Goal: Find specific page/section: Find specific page/section

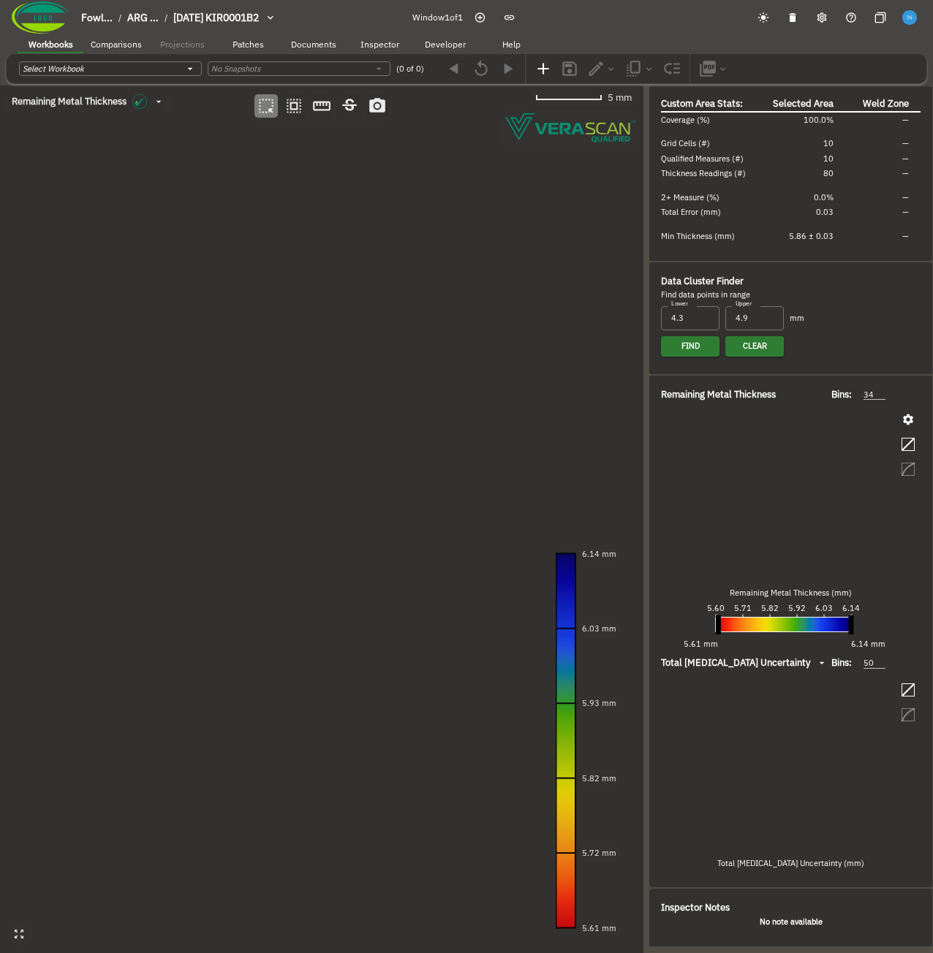
click at [417, 610] on canvas at bounding box center [321, 519] width 643 height 867
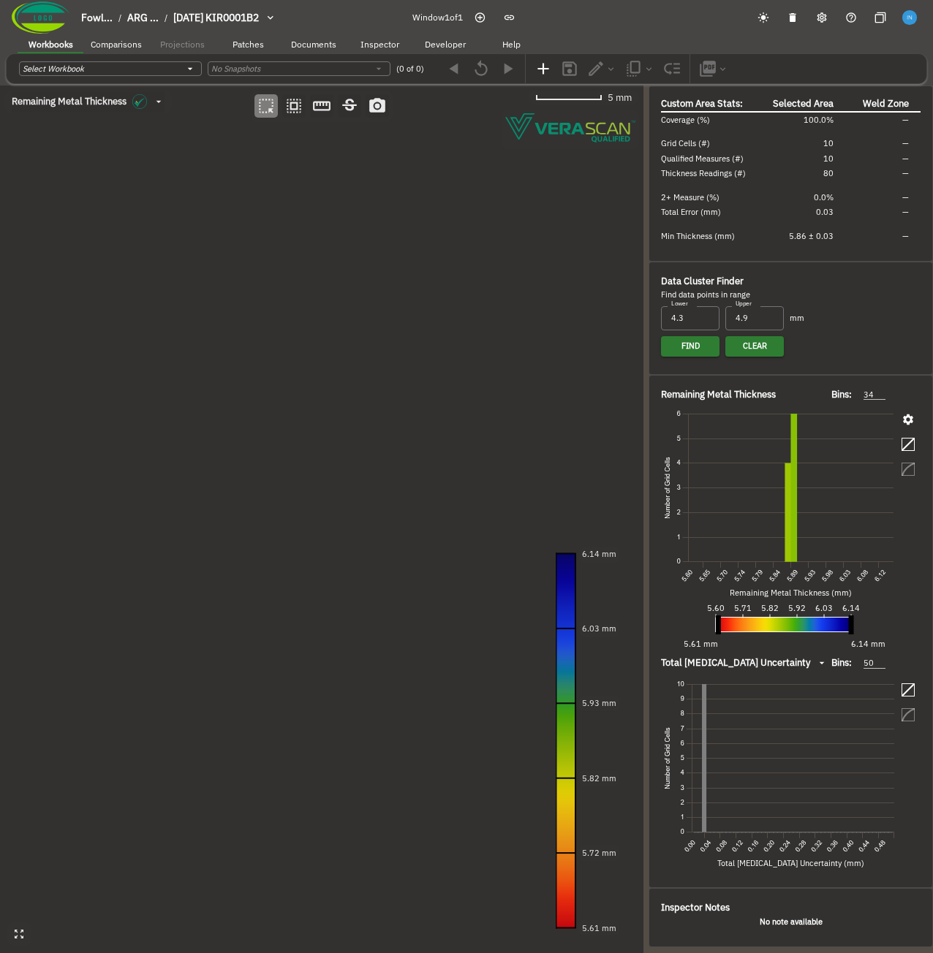
click at [228, 387] on canvas at bounding box center [321, 519] width 643 height 867
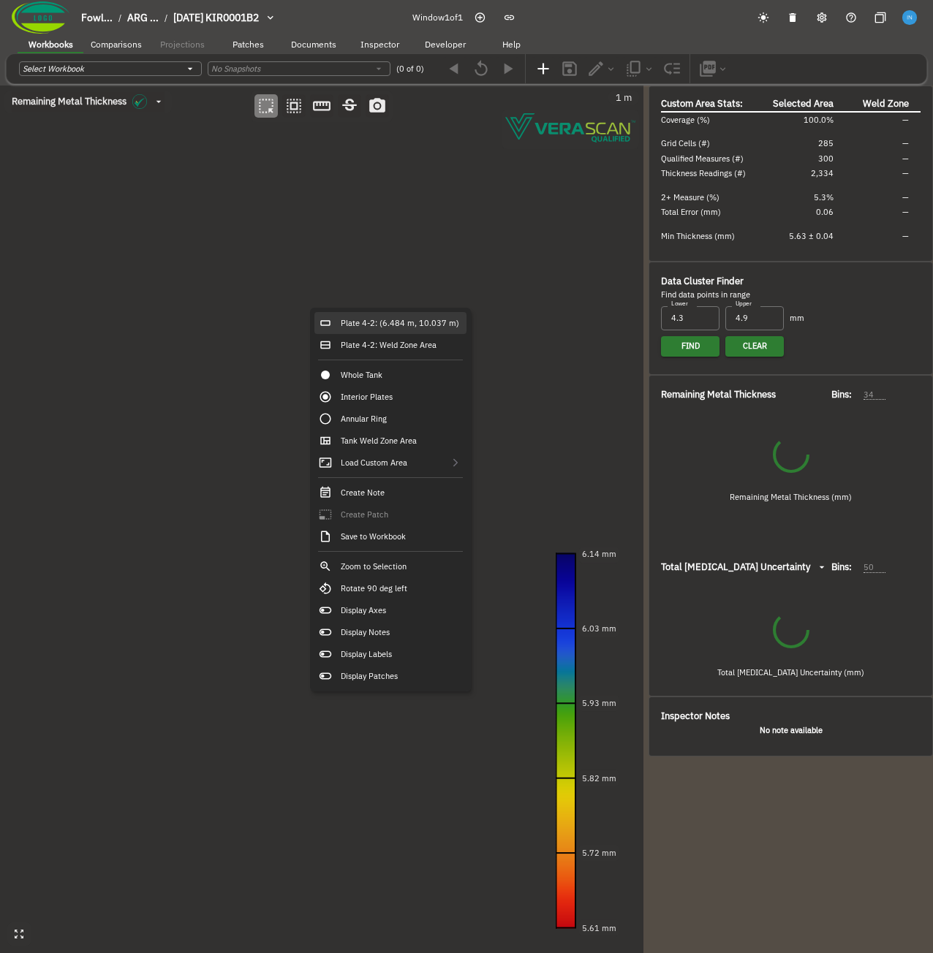
click at [344, 317] on div "Plate 4-2: (6.484 m, 10.037 m)" at bounding box center [390, 323] width 152 height 22
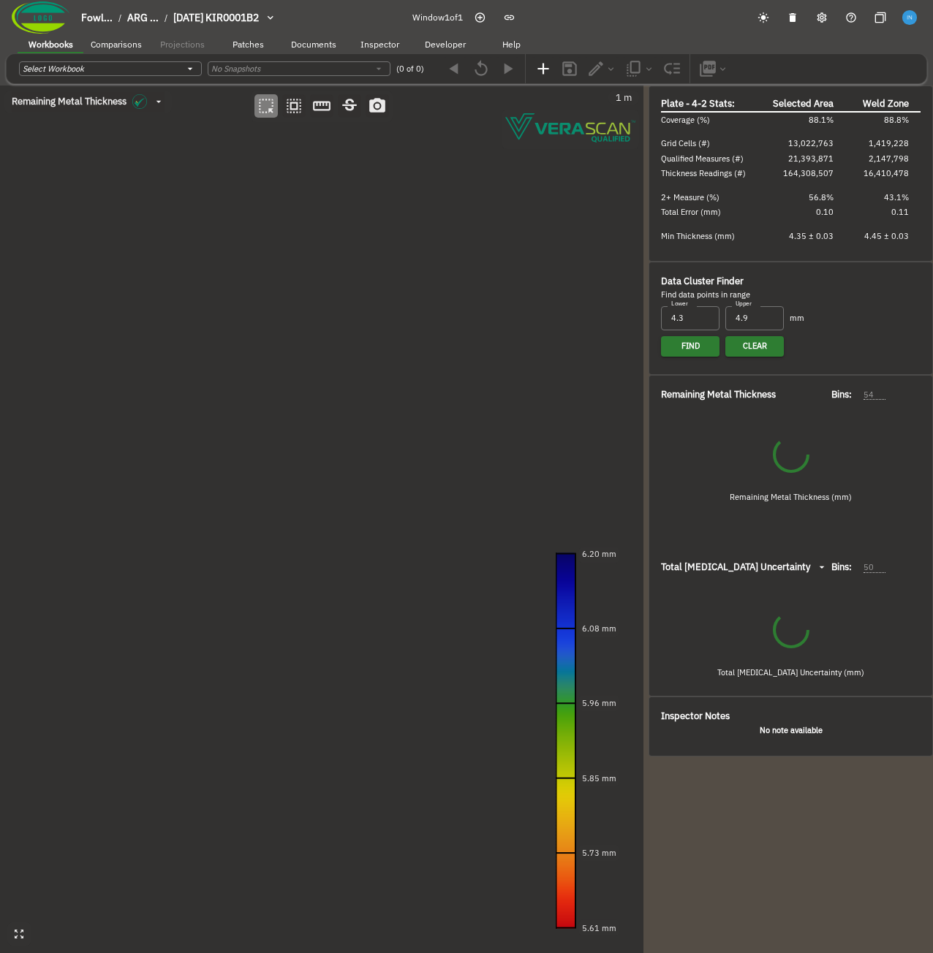
click at [224, 473] on canvas at bounding box center [321, 519] width 643 height 867
click at [288, 522] on canvas at bounding box center [321, 519] width 643 height 867
click at [233, 345] on canvas at bounding box center [321, 519] width 643 height 867
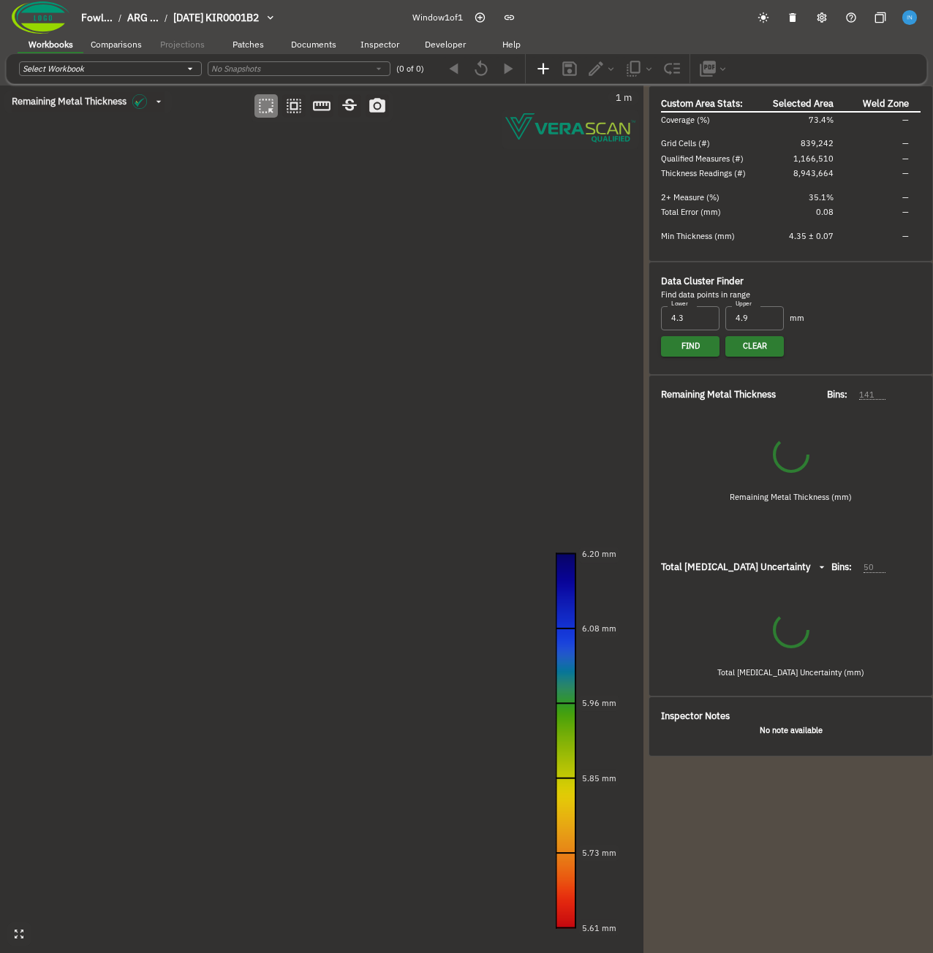
click at [233, 345] on canvas at bounding box center [321, 519] width 643 height 867
click at [262, 370] on canvas at bounding box center [321, 519] width 643 height 867
type input "67"
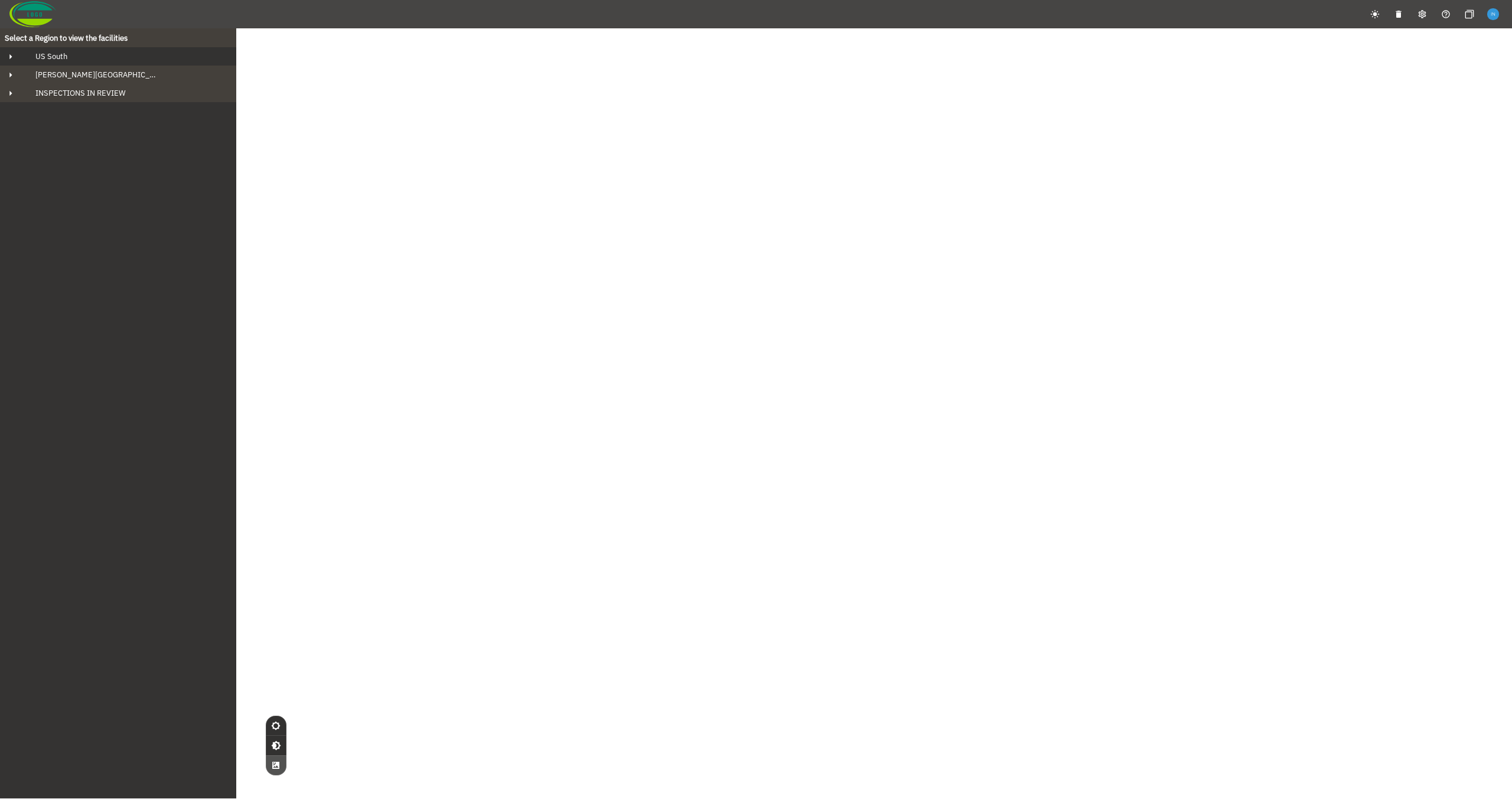
click at [62, 57] on span "US South" at bounding box center [46, 57] width 41 height 10
click at [91, 74] on span "[PERSON_NAME] Bluff" at bounding box center [84, 74] width 78 height 10
click at [133, 108] on div "ARG Overnight Tank" at bounding box center [129, 111] width 168 height 10
